Goal: Task Accomplishment & Management: Use online tool/utility

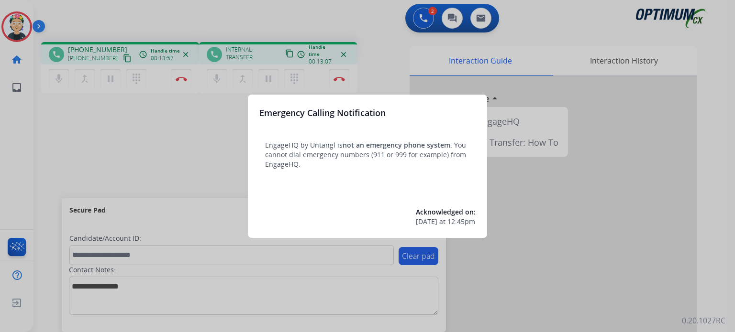
click at [139, 147] on div at bounding box center [367, 166] width 735 height 332
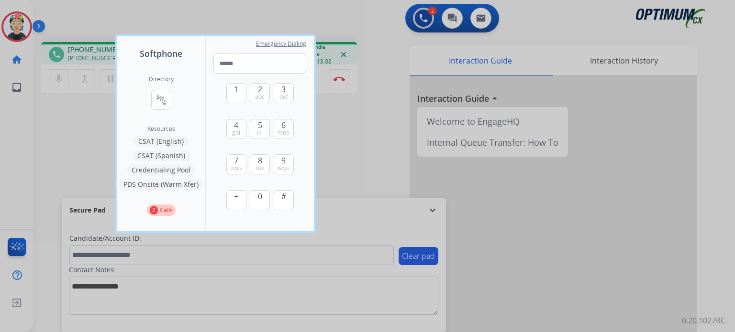
click at [95, 133] on div at bounding box center [367, 166] width 735 height 332
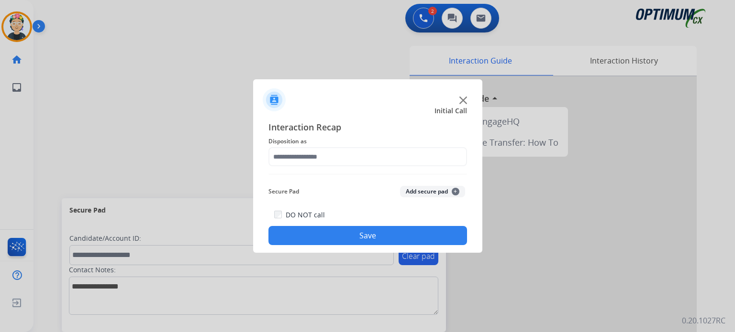
click at [463, 97] on img at bounding box center [463, 101] width 8 height 8
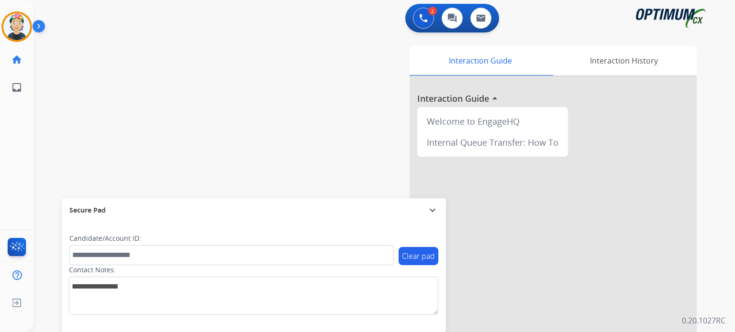
drag, startPoint x: 364, startPoint y: 210, endPoint x: 357, endPoint y: 210, distance: 7.7
click at [364, 210] on div "Secure Pad" at bounding box center [253, 210] width 369 height 16
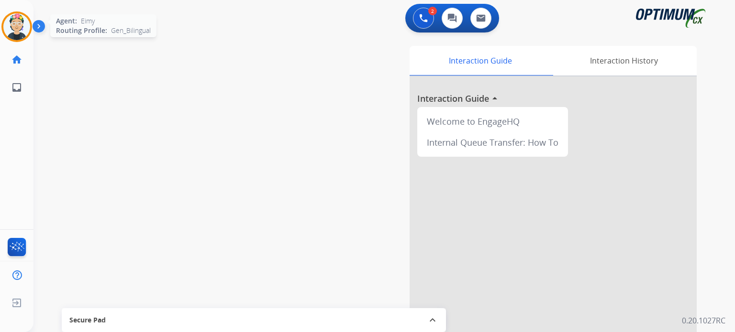
click at [14, 22] on img at bounding box center [16, 26] width 27 height 27
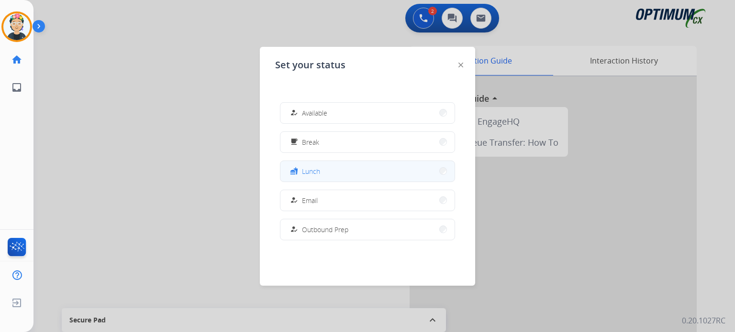
click at [344, 174] on button "fastfood Lunch" at bounding box center [367, 171] width 174 height 21
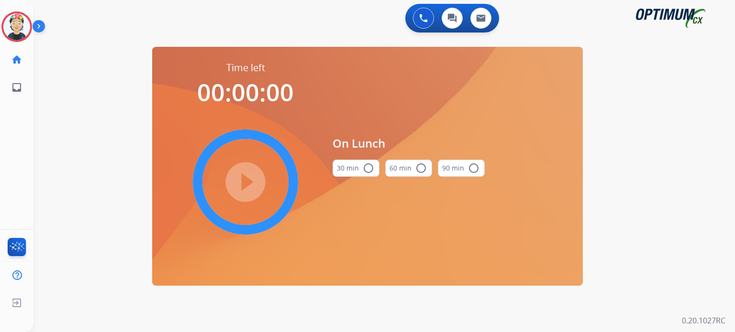
click at [359, 164] on button "30 min radio_button_unchecked" at bounding box center [355, 168] width 47 height 17
click at [247, 179] on mat-icon "play_circle_filled" at bounding box center [245, 182] width 11 height 11
